Goal: Task Accomplishment & Management: Use online tool/utility

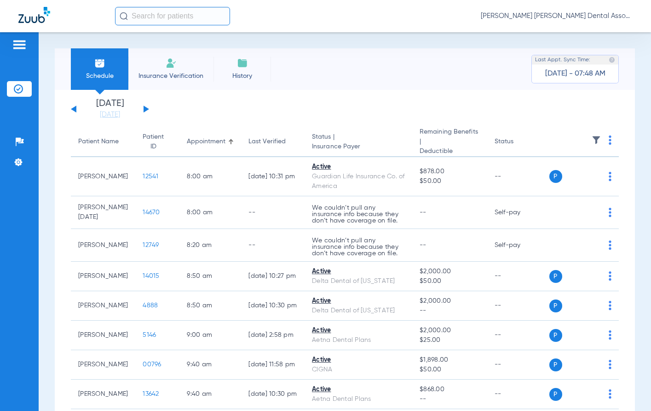
click at [146, 108] on button at bounding box center [147, 108] width 6 height 7
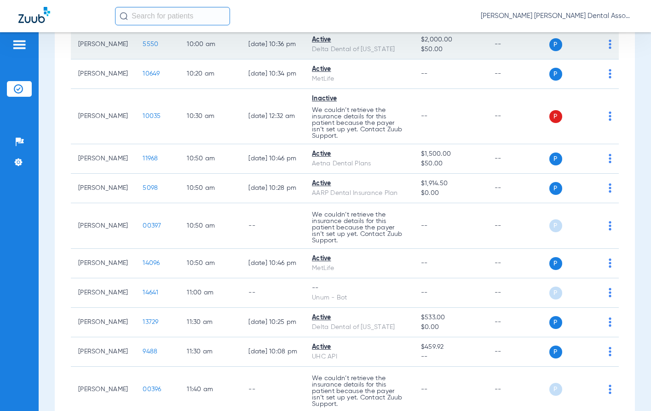
scroll to position [322, 0]
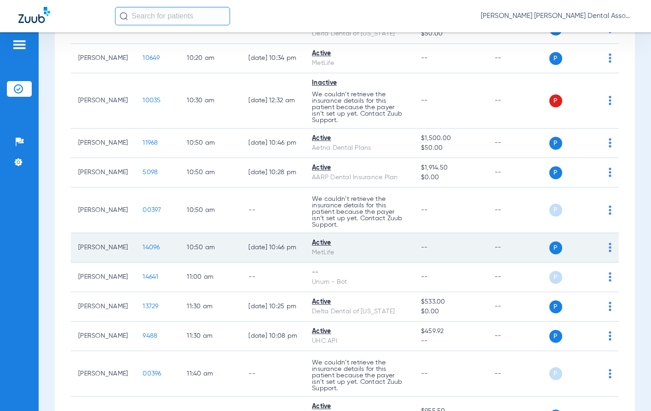
click at [143, 249] on span "14096" at bounding box center [151, 247] width 17 height 6
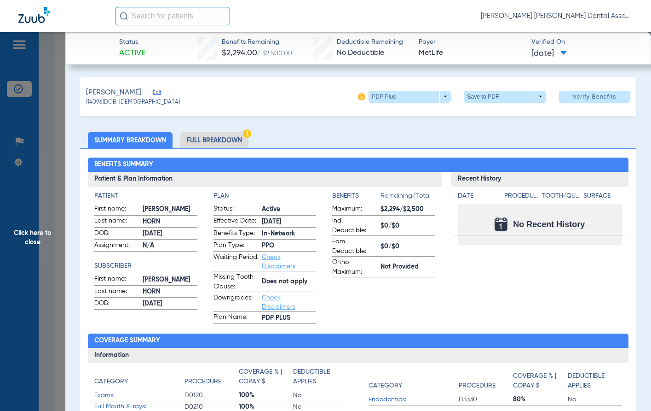
click at [222, 139] on li "Full Breakdown" at bounding box center [214, 140] width 68 height 16
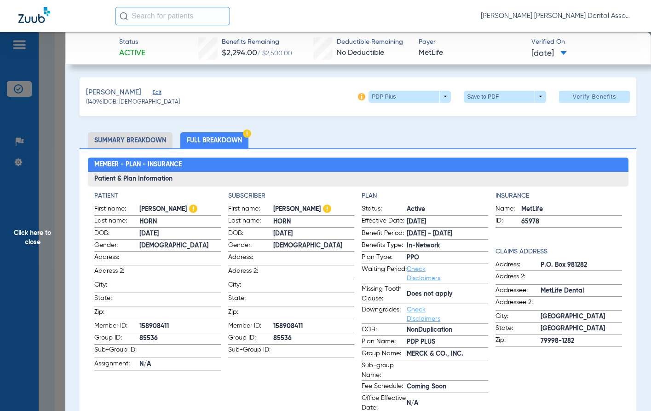
click at [211, 260] on span at bounding box center [179, 257] width 81 height 10
click at [31, 235] on span "Click here to close" at bounding box center [32, 237] width 65 height 411
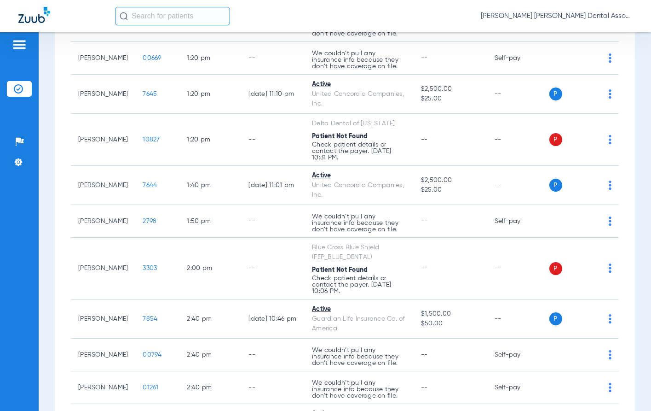
scroll to position [1059, 0]
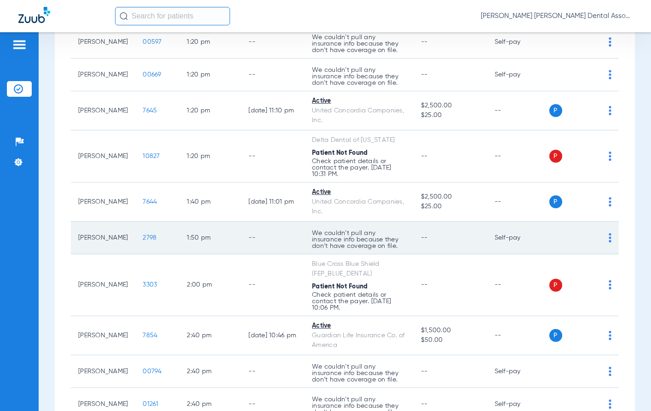
click at [275, 252] on td "--" at bounding box center [273, 237] width 64 height 33
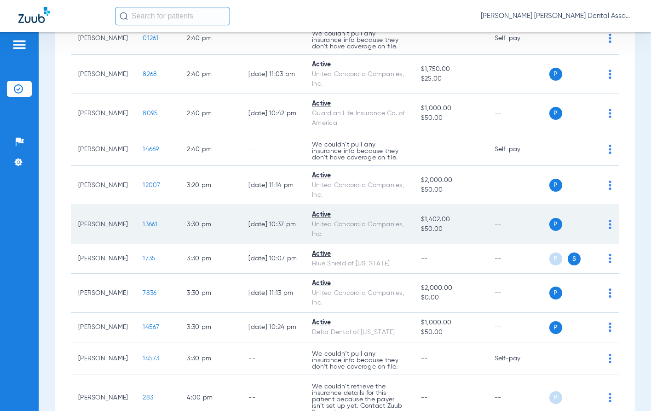
scroll to position [1427, 0]
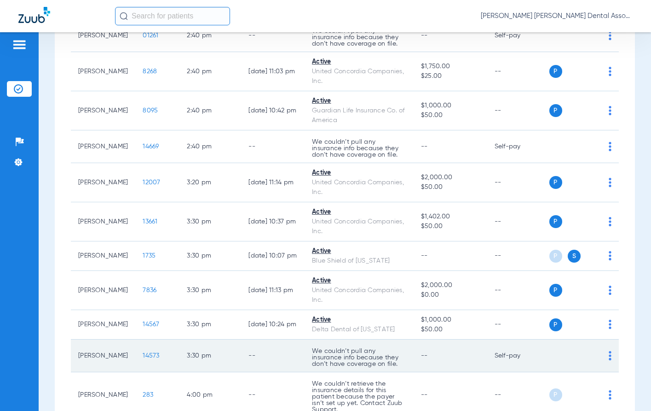
click at [275, 353] on td "--" at bounding box center [273, 355] width 64 height 33
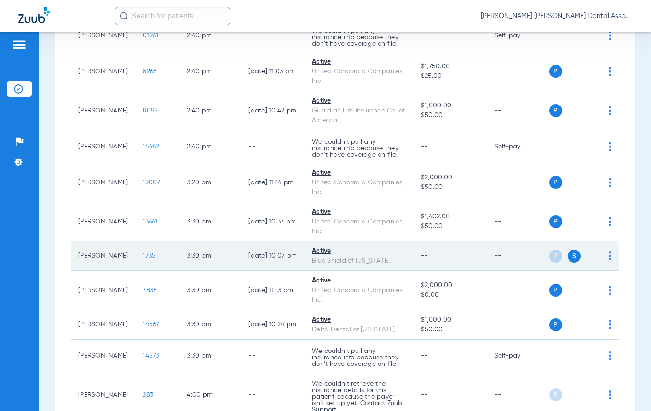
click at [143, 256] on span "1735" at bounding box center [149, 255] width 13 height 6
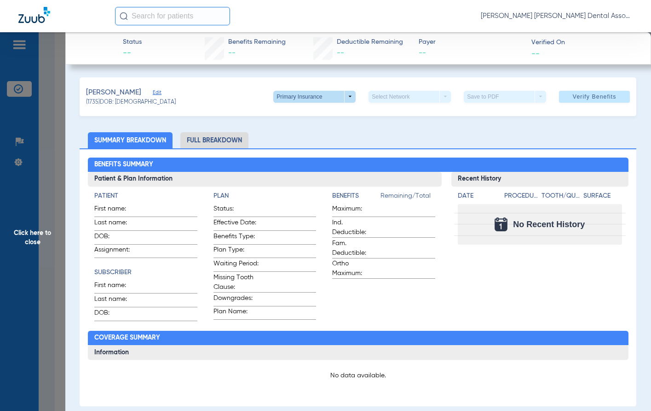
click at [343, 97] on span at bounding box center [314, 97] width 82 height 12
click at [327, 134] on span "Secondary Insurance" at bounding box center [305, 133] width 61 height 6
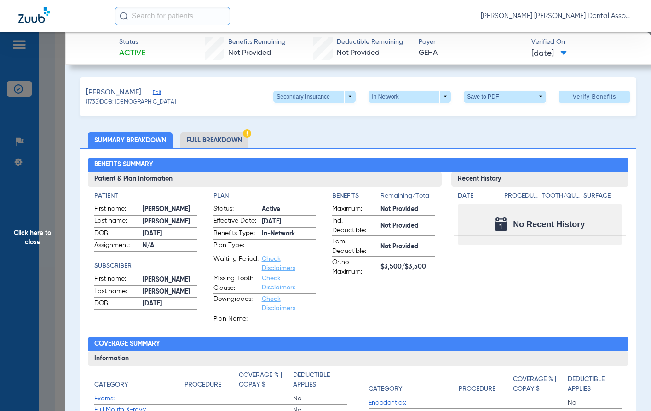
click at [206, 140] on li "Full Breakdown" at bounding box center [214, 140] width 68 height 16
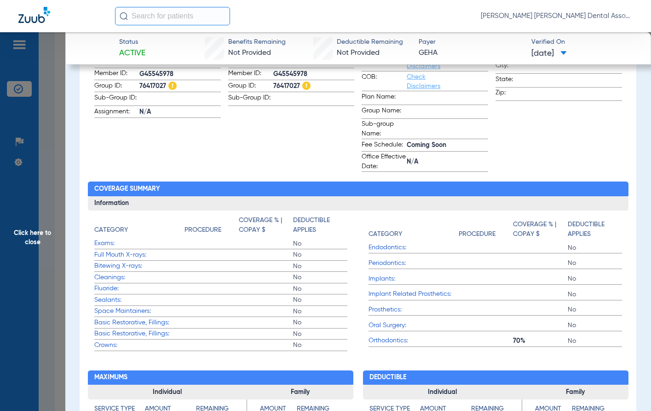
scroll to position [116, 0]
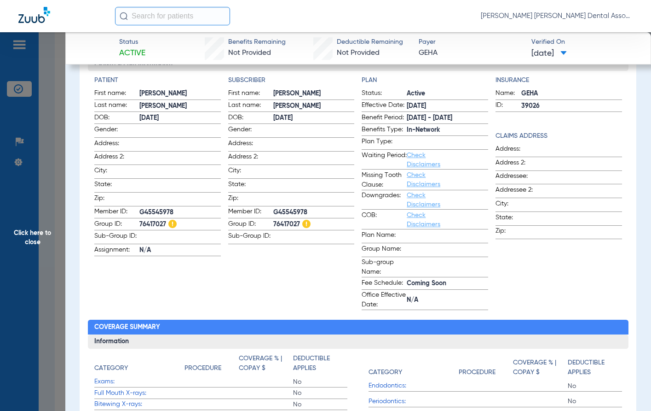
drag, startPoint x: 55, startPoint y: 232, endPoint x: 60, endPoint y: 232, distance: 5.1
click at [55, 232] on span "Click here to close" at bounding box center [32, 237] width 65 height 411
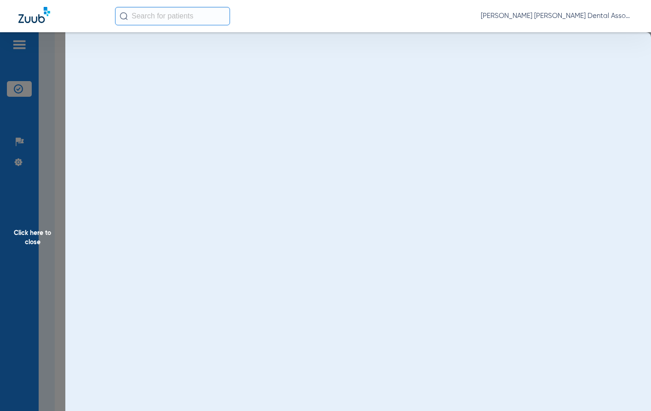
scroll to position [0, 0]
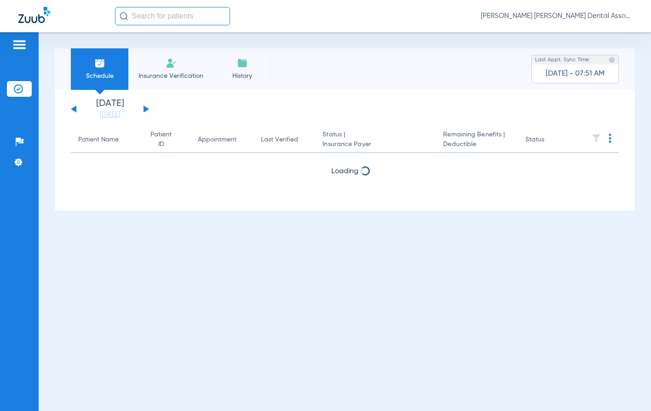
click at [145, 105] on div "[DATE] [DATE] [DATE] [DATE] [DATE] [DATE] [DATE] [DATE] [DATE] [DATE] [DATE] [D…" at bounding box center [110, 109] width 78 height 20
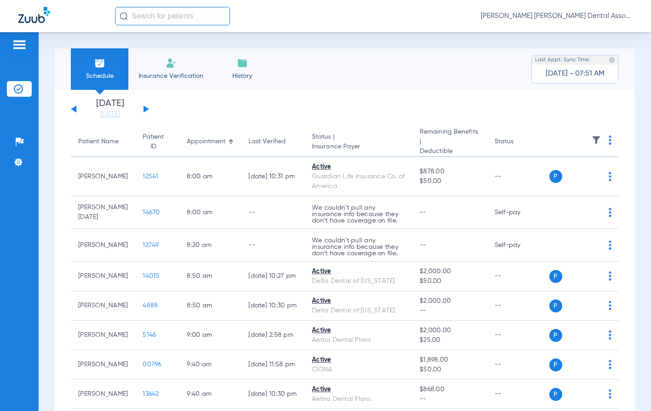
click at [145, 109] on button at bounding box center [147, 108] width 6 height 7
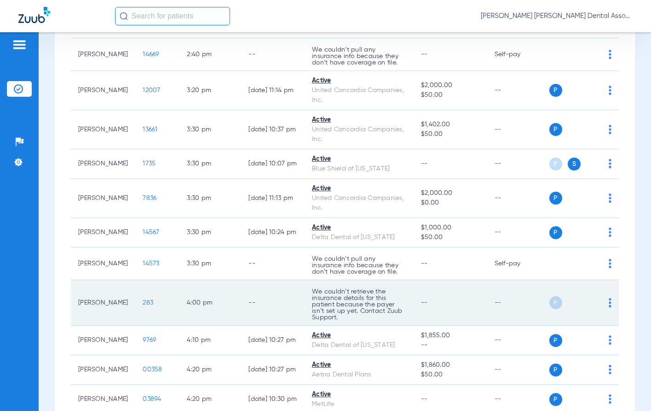
scroll to position [1473, 0]
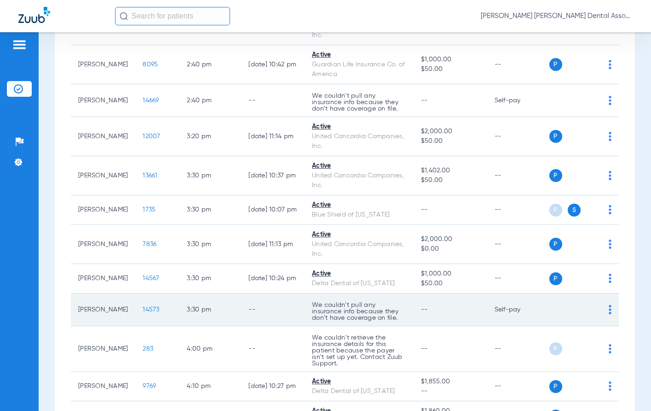
click at [143, 308] on span "14573" at bounding box center [151, 309] width 17 height 6
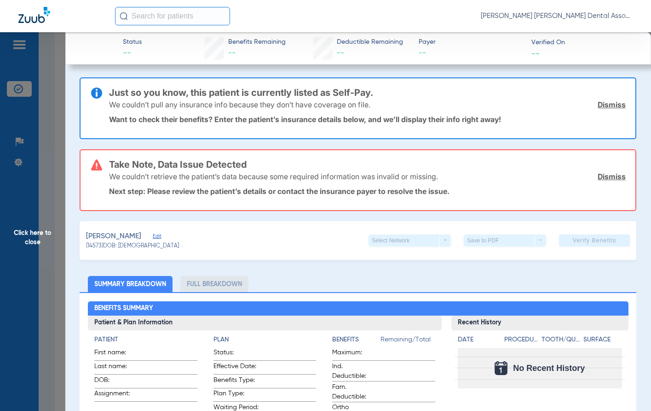
click at [37, 228] on span "Click here to close" at bounding box center [32, 237] width 65 height 411
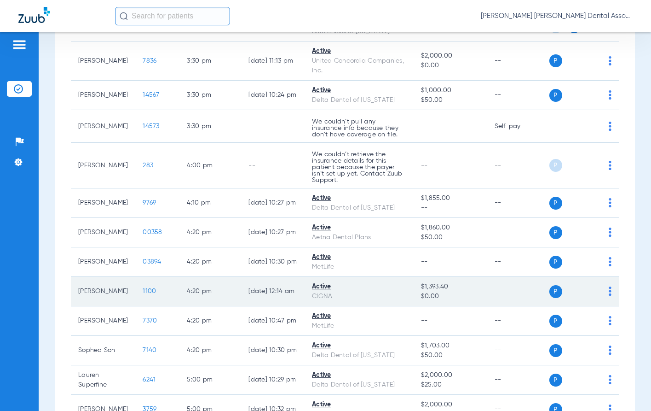
scroll to position [1657, 0]
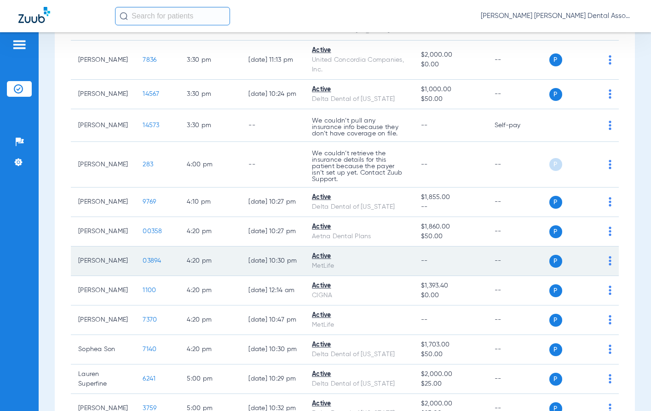
click at [143, 261] on span "03894" at bounding box center [152, 260] width 18 height 6
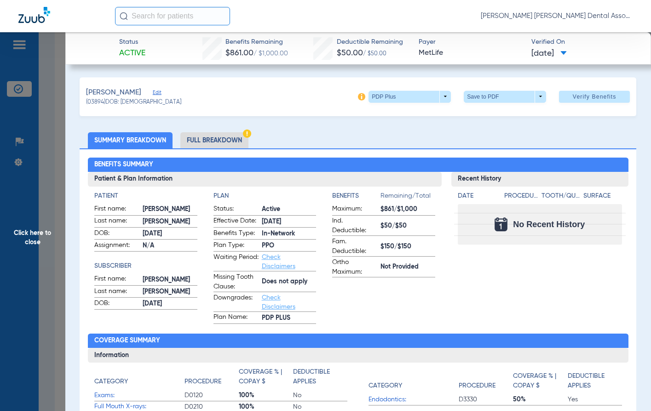
click at [222, 140] on li "Full Breakdown" at bounding box center [214, 140] width 68 height 16
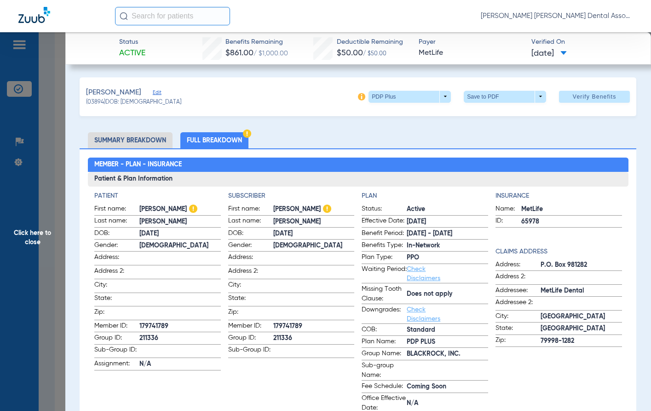
click at [301, 270] on span at bounding box center [313, 271] width 81 height 10
click at [50, 237] on span "Click here to close" at bounding box center [32, 237] width 65 height 411
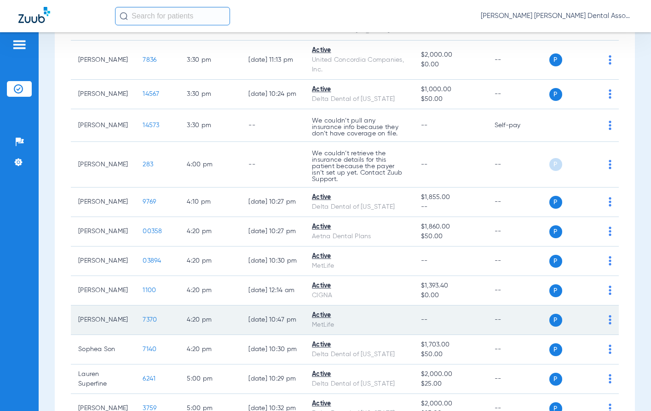
click at [135, 324] on td "7370" at bounding box center [157, 319] width 44 height 29
click at [143, 317] on span "7370" at bounding box center [150, 319] width 14 height 6
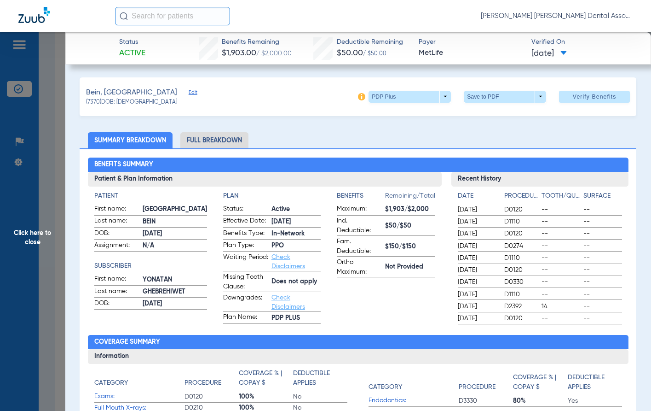
click at [198, 140] on li "Full Breakdown" at bounding box center [214, 140] width 68 height 16
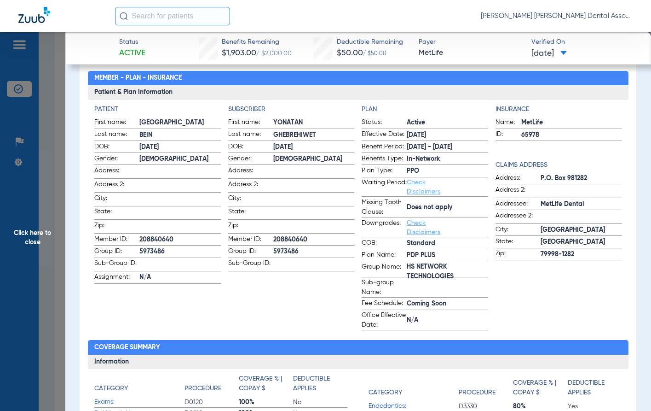
scroll to position [0, 0]
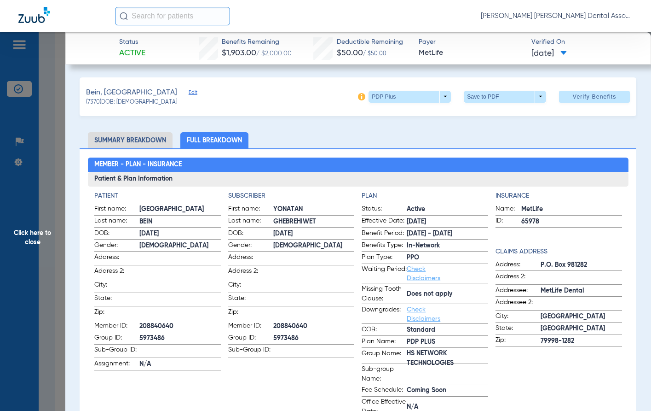
drag, startPoint x: 28, startPoint y: 238, endPoint x: 35, endPoint y: 238, distance: 6.9
click at [28, 238] on span "Click here to close" at bounding box center [32, 237] width 65 height 411
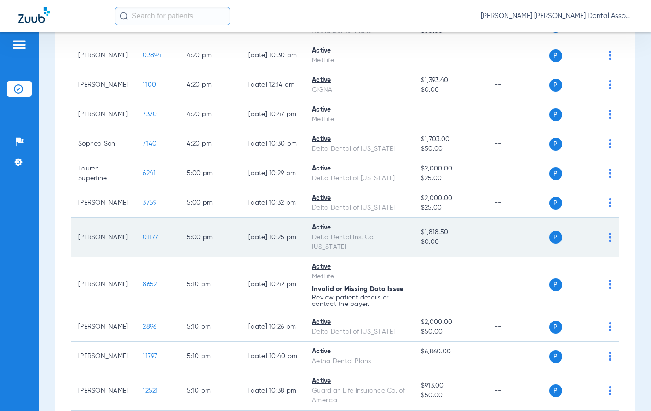
scroll to position [1792, 0]
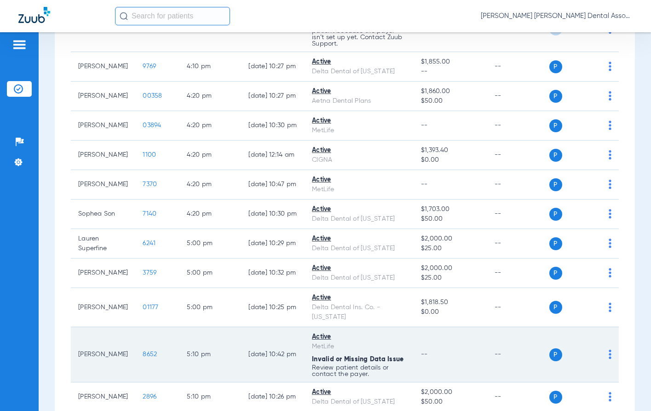
click at [213, 364] on td "5:10 PM" at bounding box center [211, 354] width 62 height 55
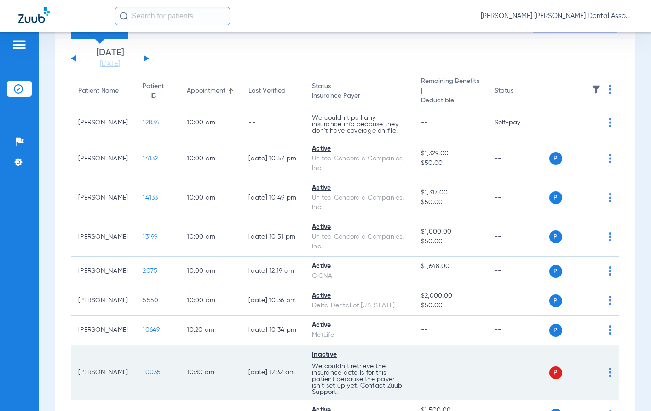
scroll to position [92, 0]
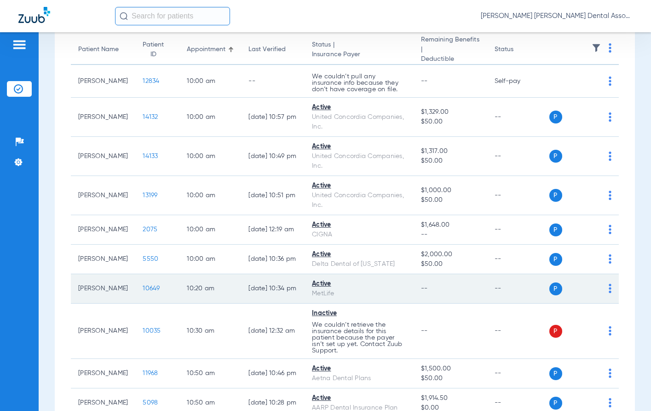
click at [143, 286] on span "10649" at bounding box center [151, 288] width 17 height 6
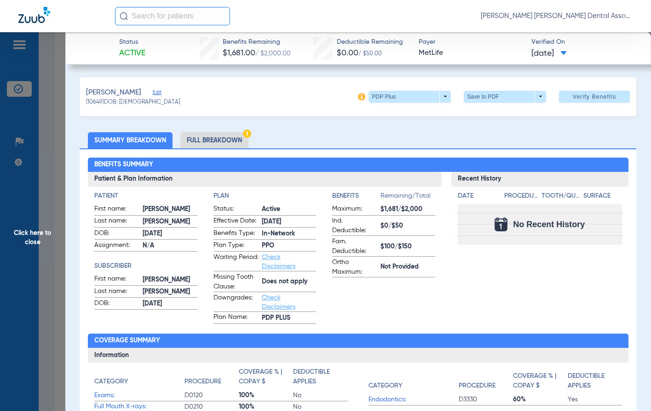
click at [225, 140] on li "Full Breakdown" at bounding box center [214, 140] width 68 height 16
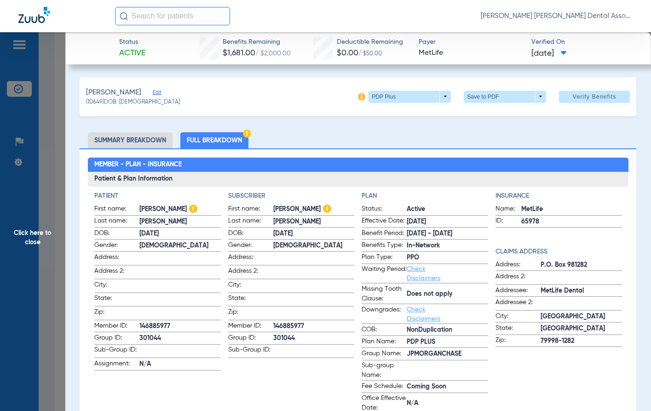
click at [31, 234] on span "Click here to close" at bounding box center [32, 237] width 65 height 411
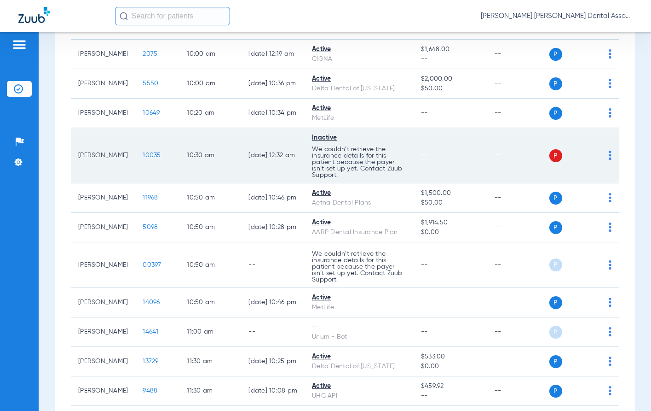
scroll to position [276, 0]
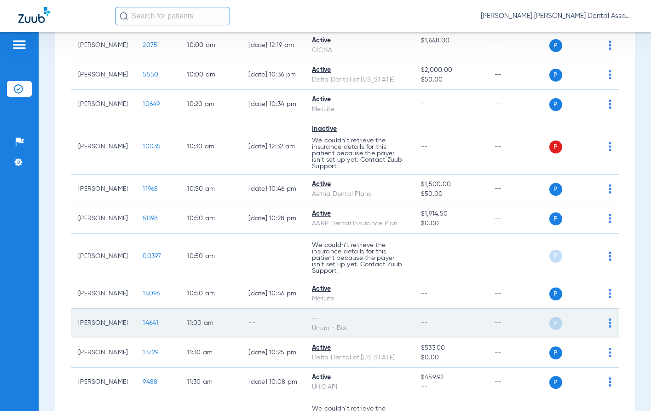
click at [609, 324] on img at bounding box center [610, 322] width 3 height 9
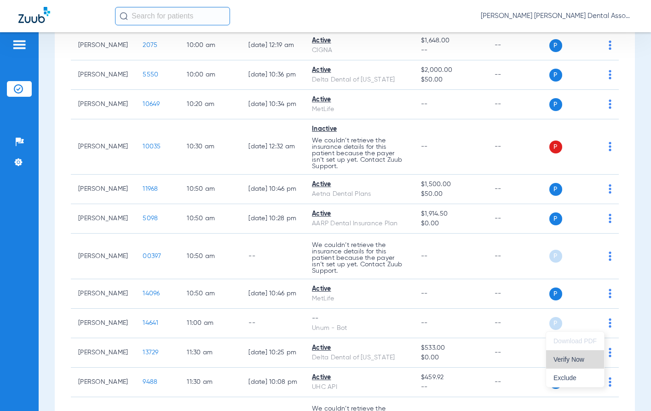
click at [593, 358] on span "Verify Now" at bounding box center [575, 359] width 43 height 6
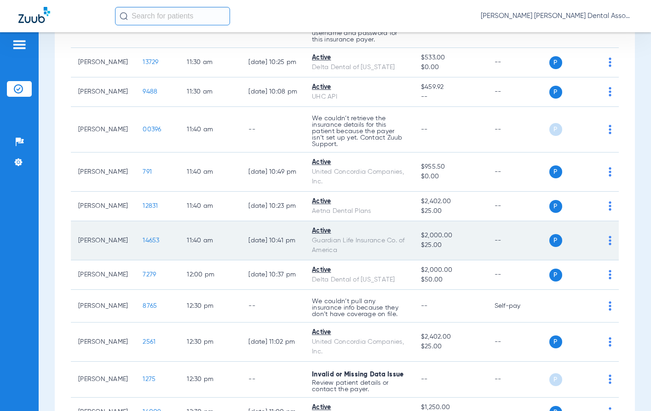
scroll to position [690, 0]
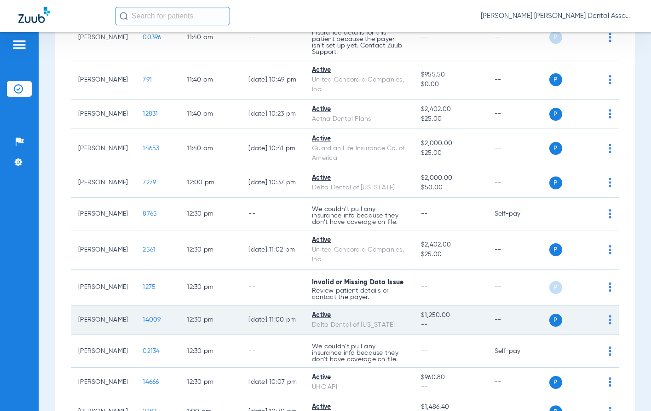
click at [247, 334] on td "[DATE] 11:00 PM" at bounding box center [273, 319] width 64 height 29
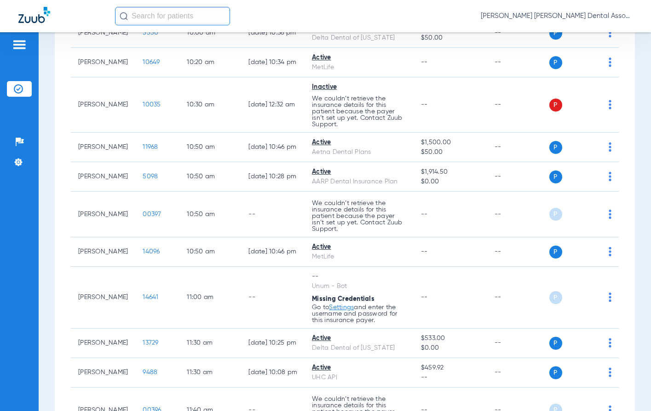
scroll to position [0, 0]
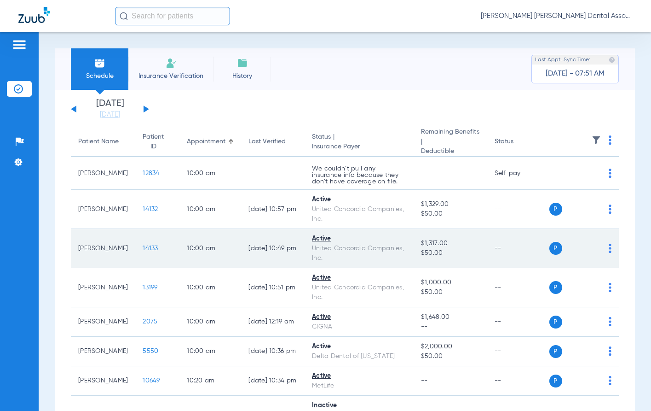
click at [262, 266] on td "[DATE] 10:49 PM" at bounding box center [273, 248] width 64 height 39
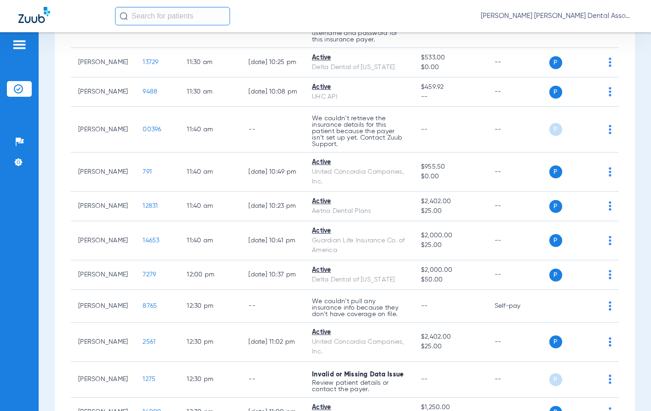
scroll to position [829, 0]
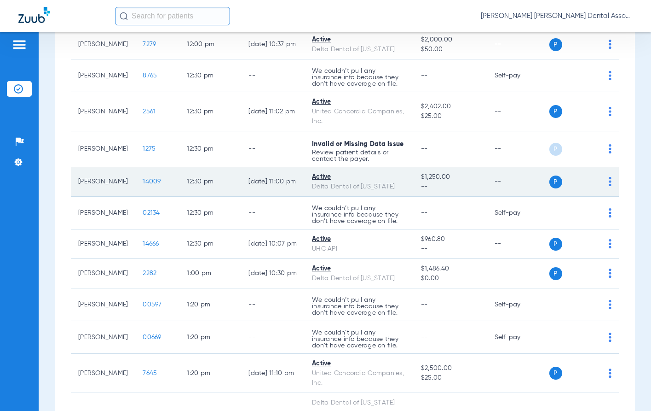
click at [272, 191] on td "[DATE] 11:00 PM" at bounding box center [273, 181] width 64 height 29
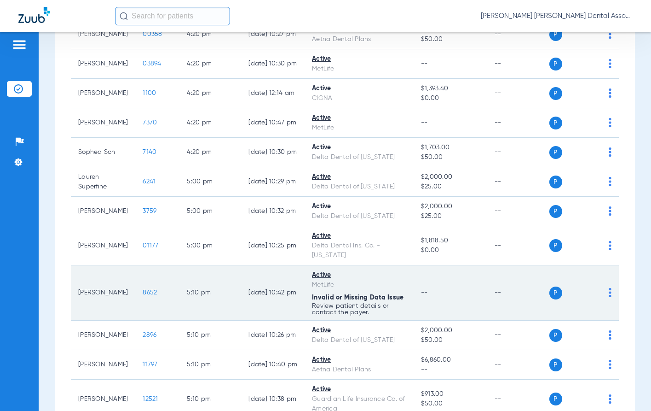
scroll to position [1887, 0]
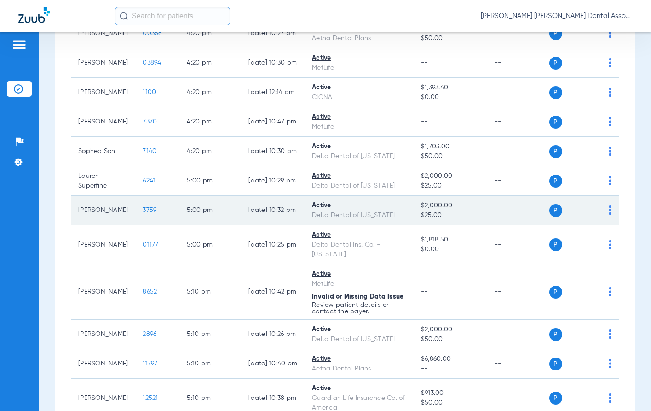
click at [193, 200] on td "5:00 PM" at bounding box center [211, 210] width 62 height 29
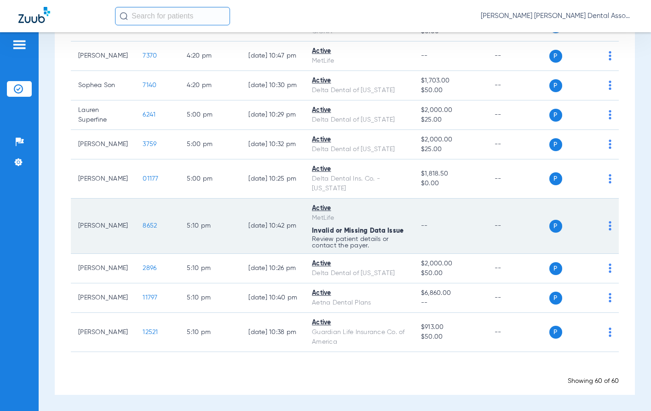
scroll to position [1963, 0]
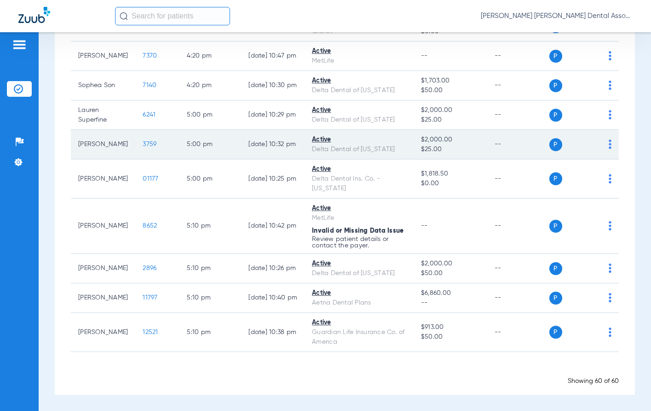
click at [241, 146] on td "[DATE] 10:32 PM" at bounding box center [273, 144] width 64 height 29
